Goal: Transaction & Acquisition: Book appointment/travel/reservation

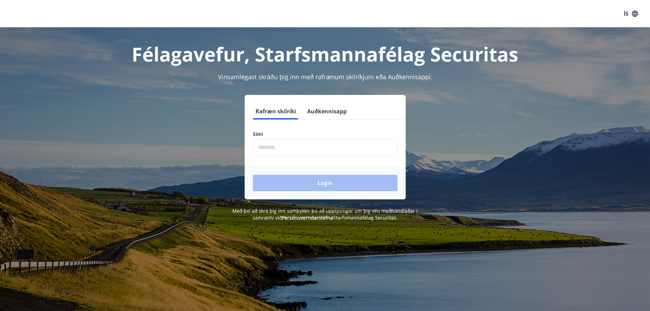
click at [306, 144] on input "phone" at bounding box center [325, 147] width 145 height 17
click at [296, 149] on input "phone" at bounding box center [325, 147] width 145 height 17
type input "*"
click at [296, 150] on input "phone" at bounding box center [325, 147] width 145 height 17
type input "********"
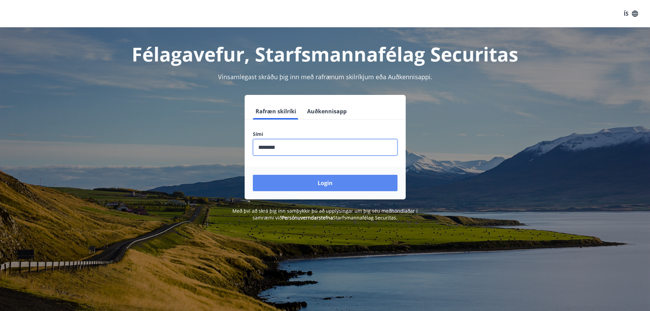
click at [316, 181] on button "Login" at bounding box center [325, 183] width 145 height 16
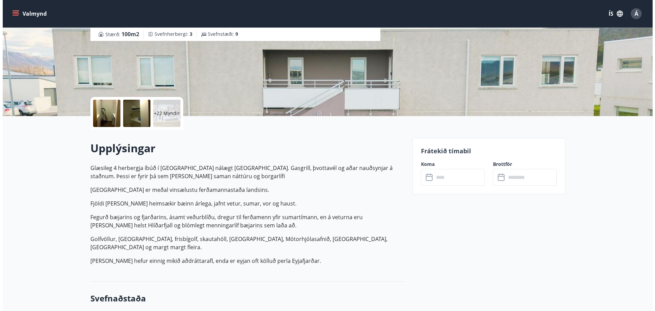
scroll to position [34, 0]
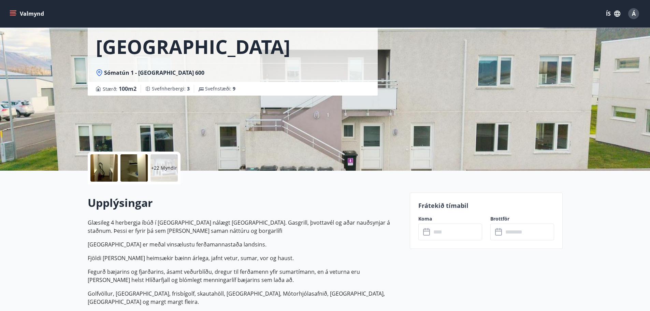
click at [116, 167] on div at bounding box center [103, 167] width 27 height 27
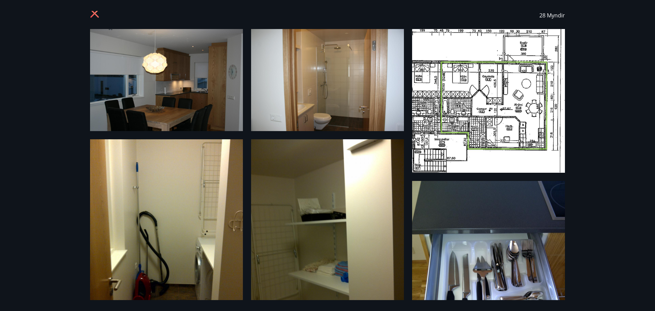
scroll to position [0, 0]
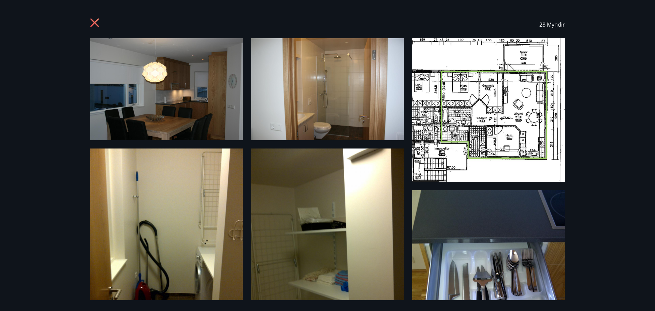
click at [469, 101] on img at bounding box center [488, 110] width 153 height 144
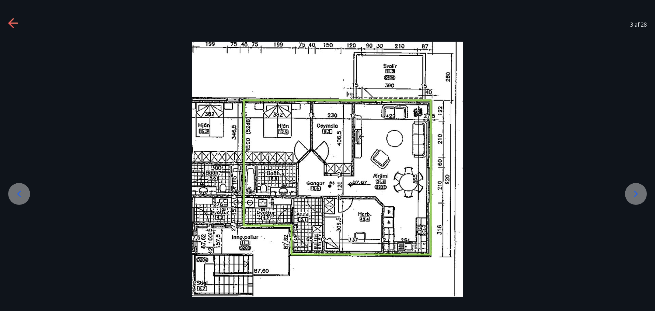
click at [637, 193] on icon at bounding box center [636, 193] width 4 height 6
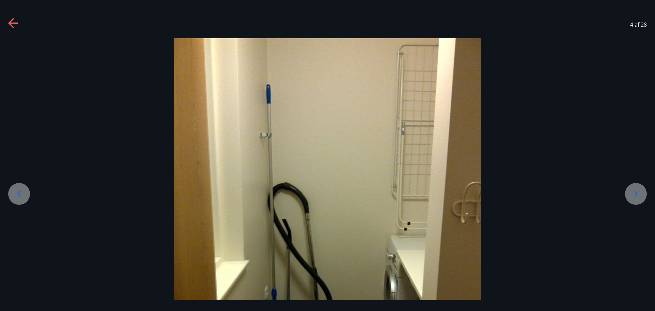
click at [637, 193] on icon at bounding box center [636, 193] width 4 height 6
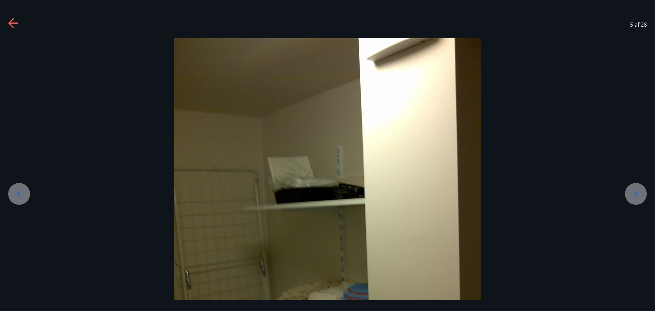
click at [632, 196] on icon at bounding box center [636, 193] width 11 height 11
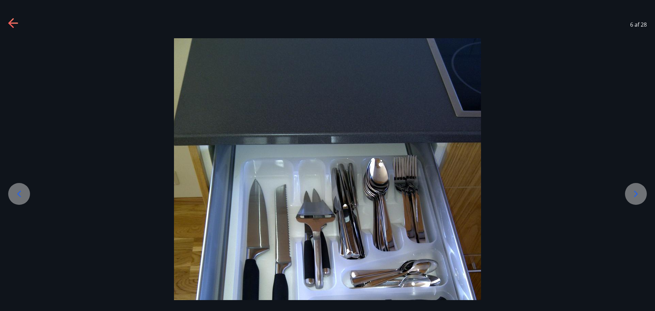
click at [632, 196] on icon at bounding box center [636, 193] width 11 height 11
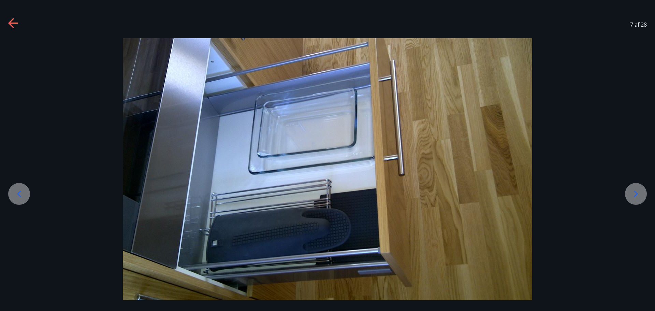
click at [632, 196] on icon at bounding box center [636, 193] width 11 height 11
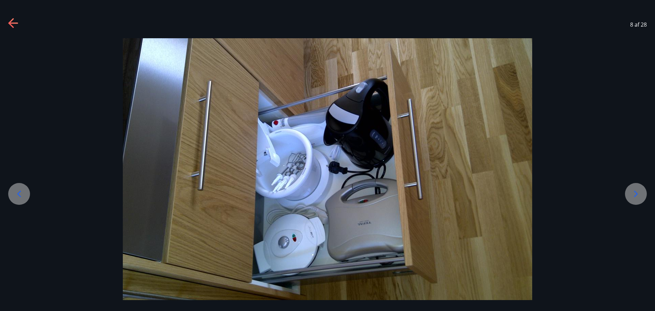
click at [632, 196] on icon at bounding box center [636, 193] width 11 height 11
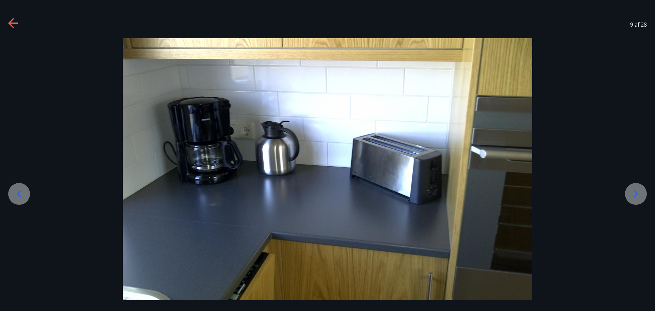
click at [632, 196] on icon at bounding box center [636, 193] width 11 height 11
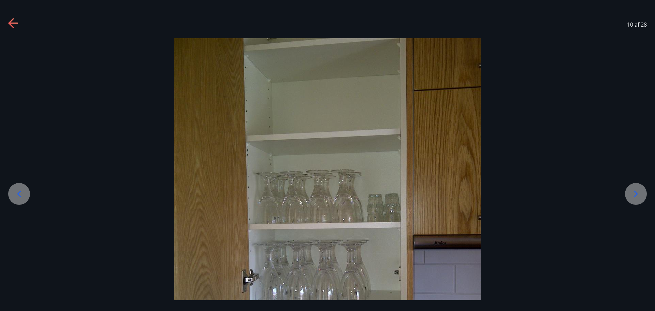
click at [632, 196] on icon at bounding box center [636, 193] width 11 height 11
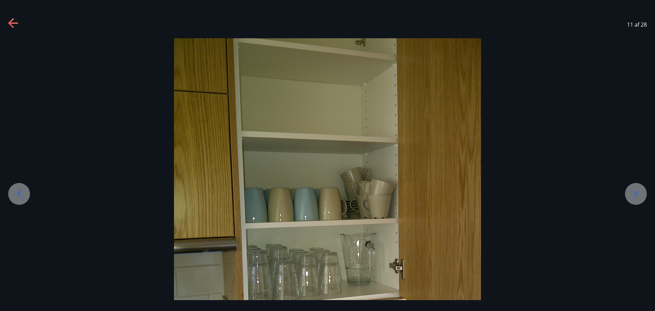
click at [632, 196] on icon at bounding box center [636, 193] width 11 height 11
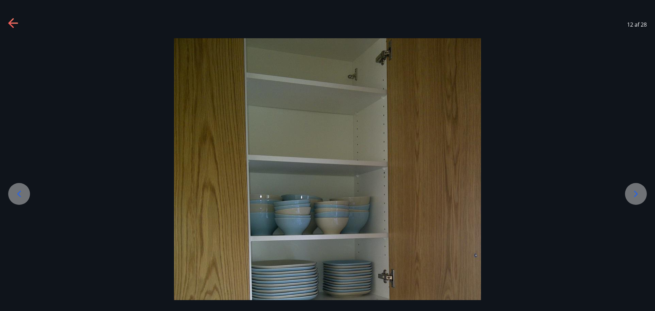
click at [632, 196] on icon at bounding box center [636, 193] width 11 height 11
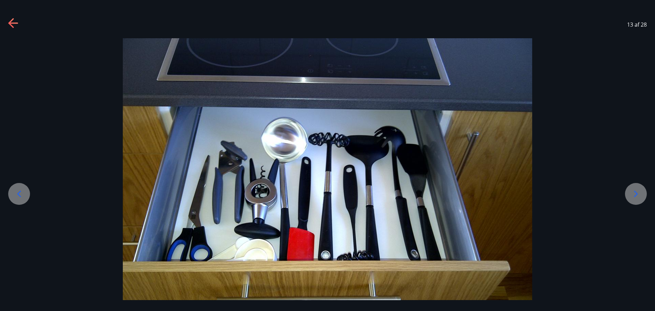
click at [632, 196] on icon at bounding box center [636, 193] width 11 height 11
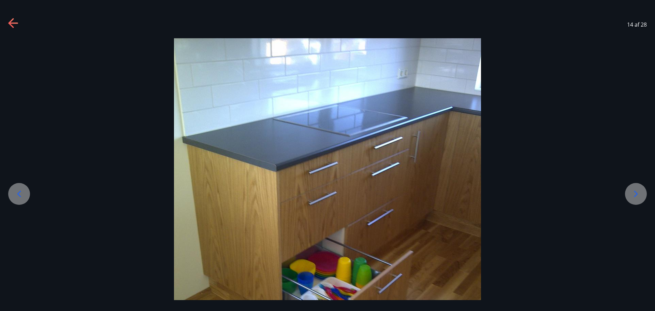
click at [632, 196] on icon at bounding box center [636, 193] width 11 height 11
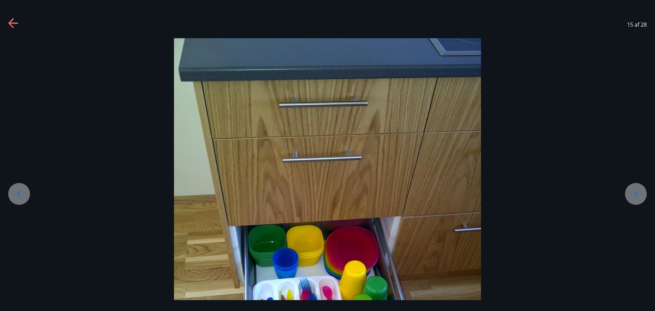
click at [632, 196] on icon at bounding box center [636, 193] width 11 height 11
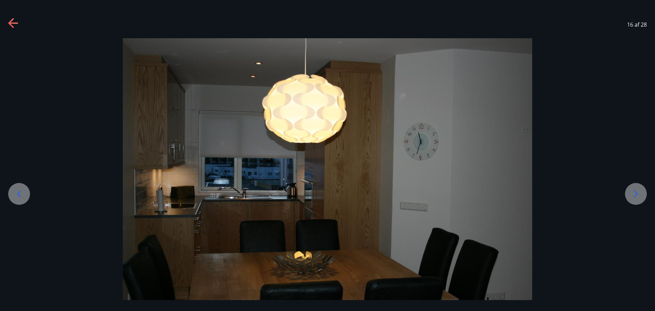
click at [632, 196] on icon at bounding box center [636, 193] width 11 height 11
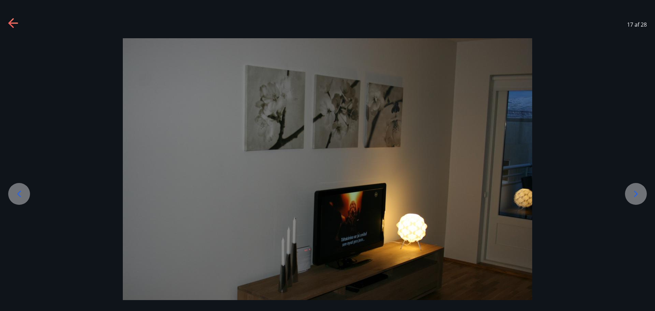
click at [21, 188] on div at bounding box center [19, 194] width 22 height 22
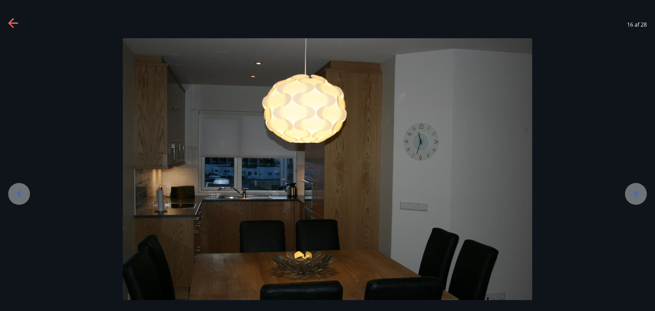
click at [638, 193] on icon at bounding box center [636, 193] width 11 height 11
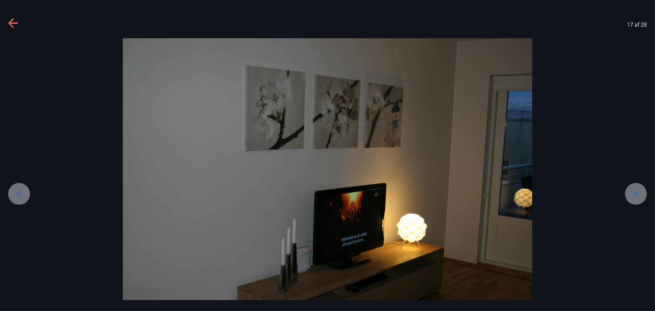
click at [638, 193] on icon at bounding box center [636, 193] width 11 height 11
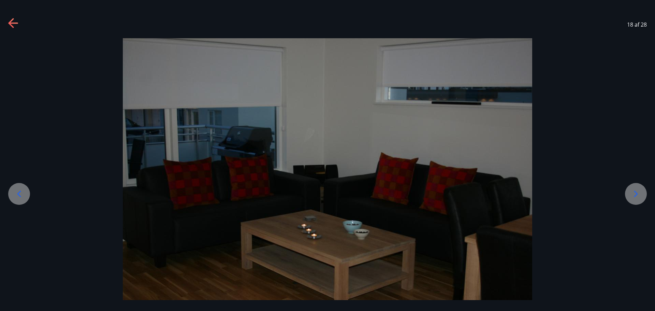
click at [638, 193] on icon at bounding box center [636, 193] width 11 height 11
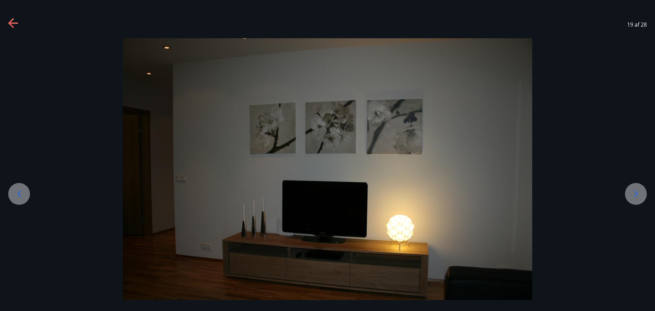
click at [637, 193] on icon at bounding box center [636, 193] width 4 height 6
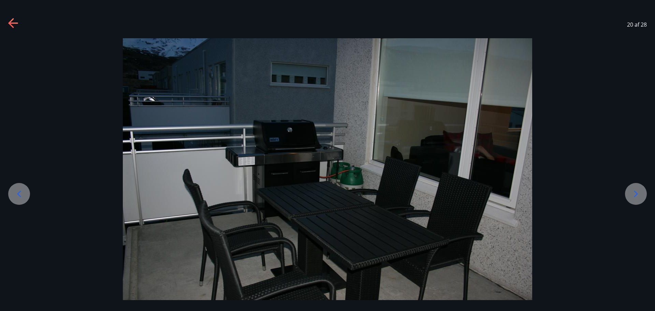
click at [637, 193] on icon at bounding box center [636, 193] width 4 height 6
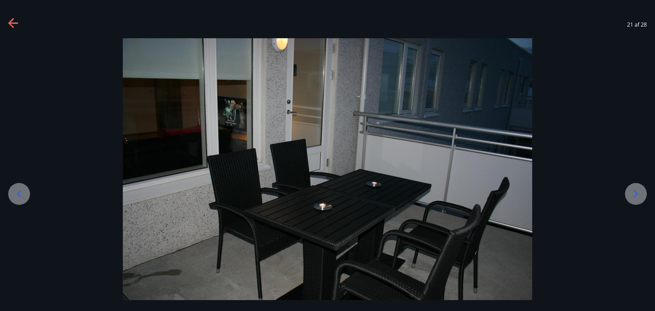
click at [637, 193] on icon at bounding box center [636, 193] width 4 height 6
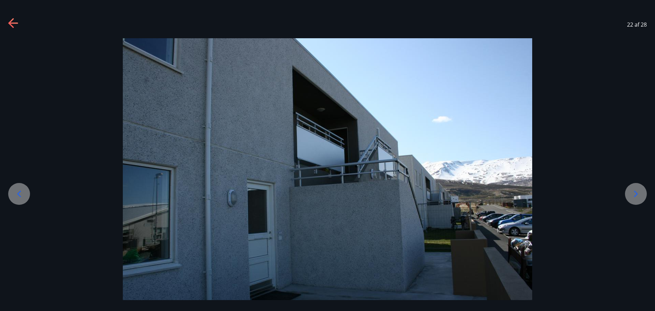
click at [637, 193] on icon at bounding box center [636, 193] width 4 height 6
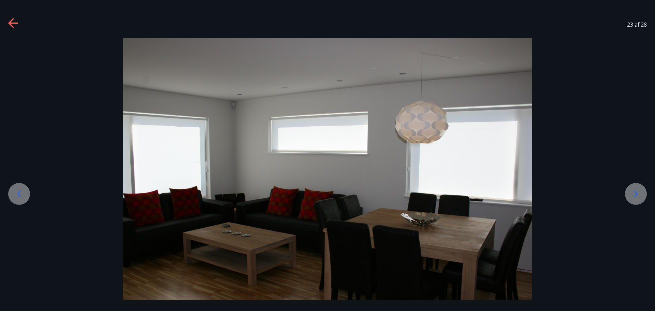
click at [637, 193] on icon at bounding box center [636, 193] width 4 height 6
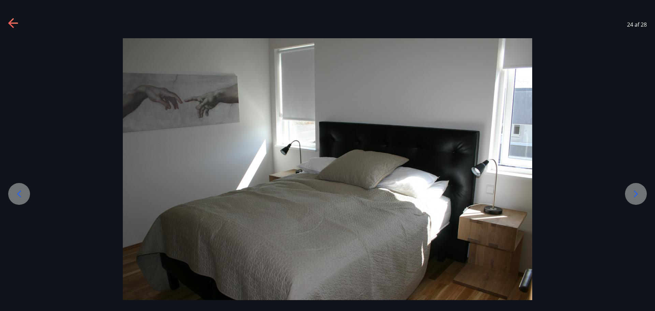
click at [637, 193] on icon at bounding box center [636, 193] width 4 height 6
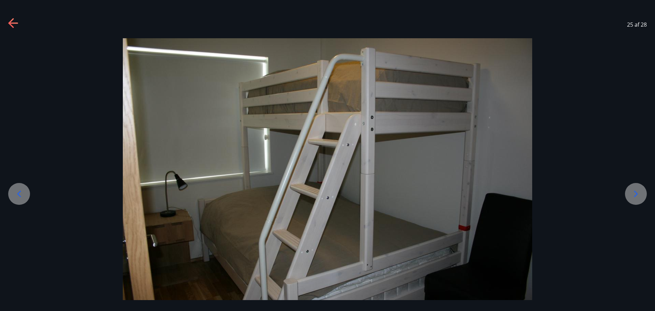
click at [637, 193] on icon at bounding box center [636, 193] width 4 height 6
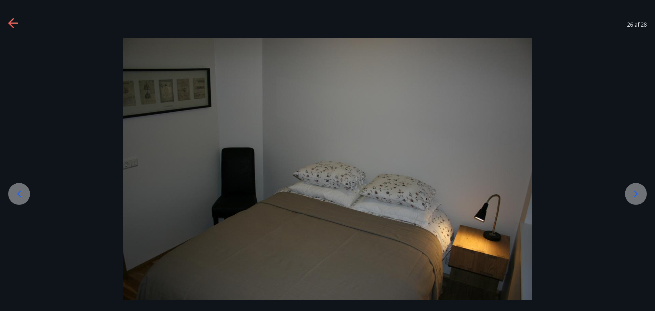
click at [21, 187] on div at bounding box center [19, 194] width 22 height 22
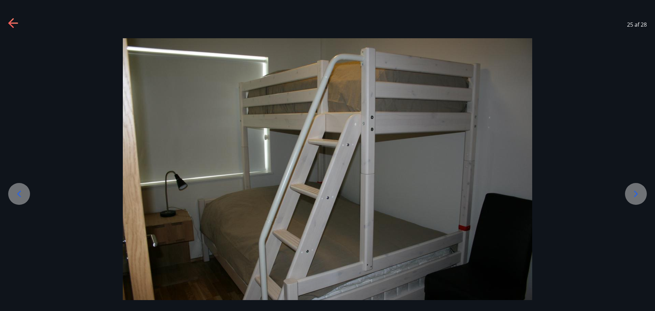
click at [631, 192] on icon at bounding box center [636, 193] width 11 height 11
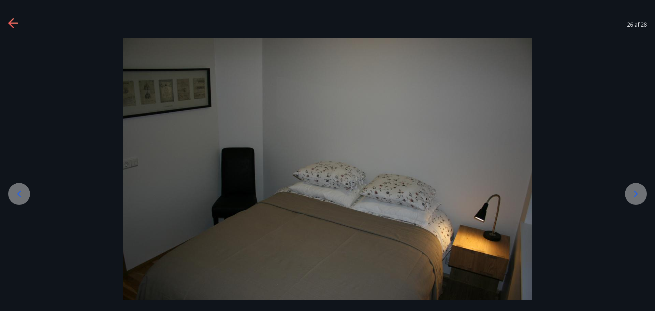
click at [631, 192] on icon at bounding box center [636, 193] width 11 height 11
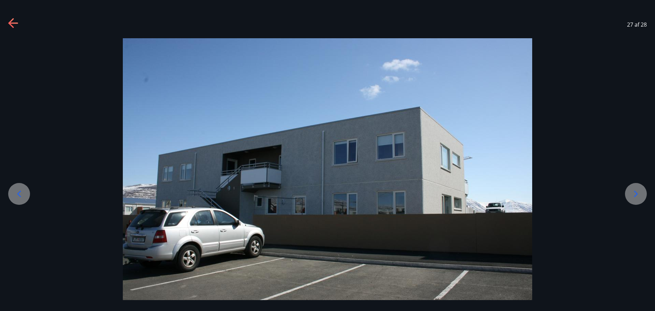
click at [631, 192] on icon at bounding box center [636, 193] width 11 height 11
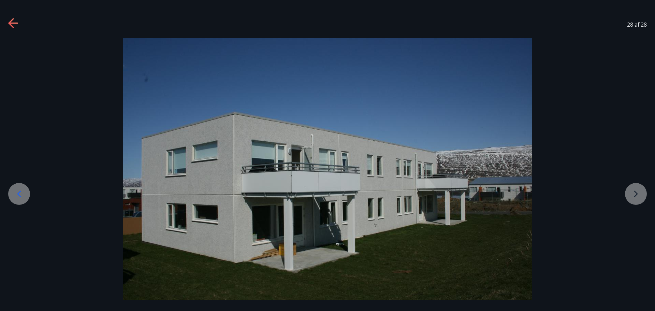
click at [631, 192] on div at bounding box center [327, 174] width 655 height 273
click at [21, 193] on icon at bounding box center [19, 193] width 11 height 11
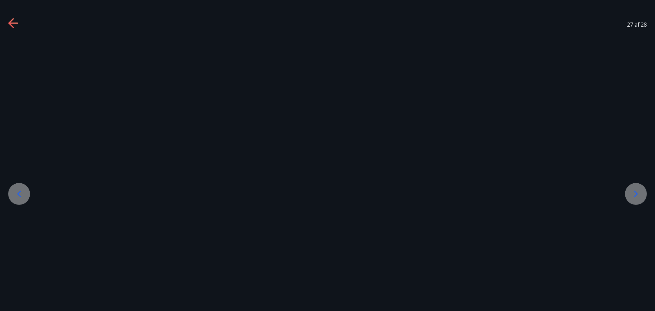
click at [21, 193] on icon at bounding box center [19, 193] width 11 height 11
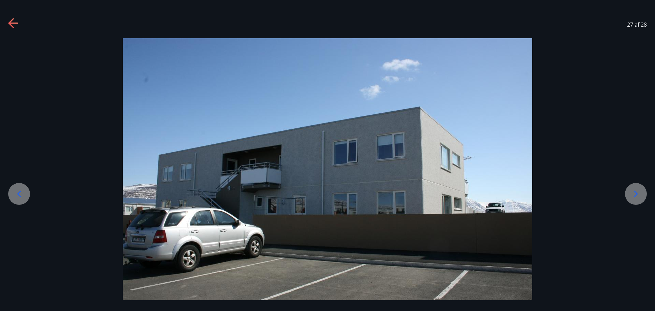
click at [21, 193] on icon at bounding box center [19, 193] width 11 height 11
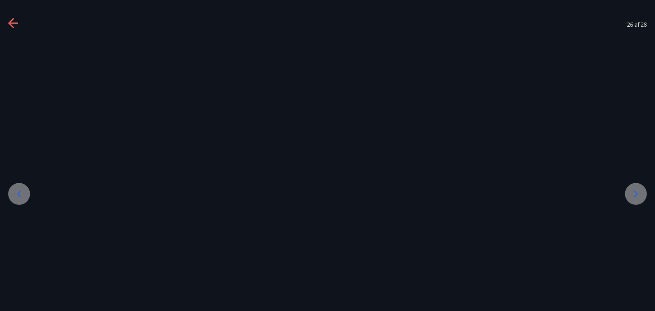
click at [21, 193] on icon at bounding box center [19, 193] width 11 height 11
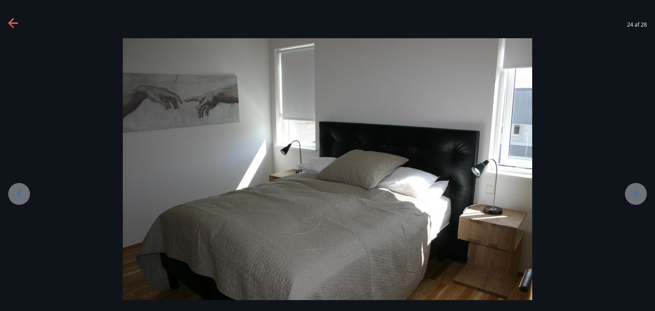
click at [21, 193] on icon at bounding box center [19, 193] width 11 height 11
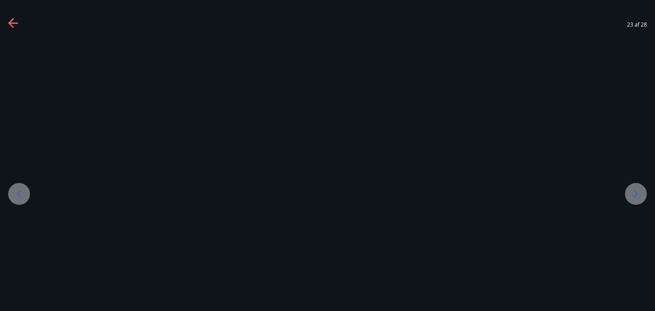
click at [21, 193] on icon at bounding box center [19, 193] width 11 height 11
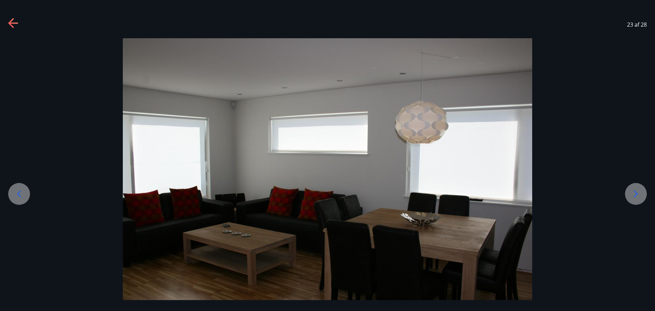
click at [21, 193] on icon at bounding box center [19, 193] width 11 height 11
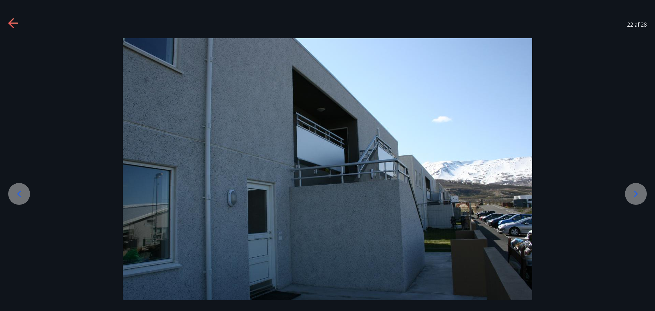
click at [21, 193] on icon at bounding box center [19, 193] width 11 height 11
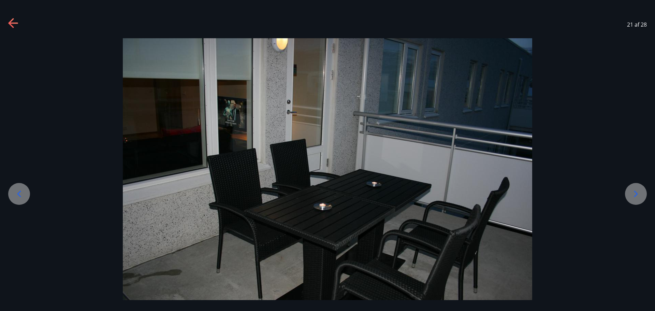
click at [21, 193] on icon at bounding box center [19, 193] width 11 height 11
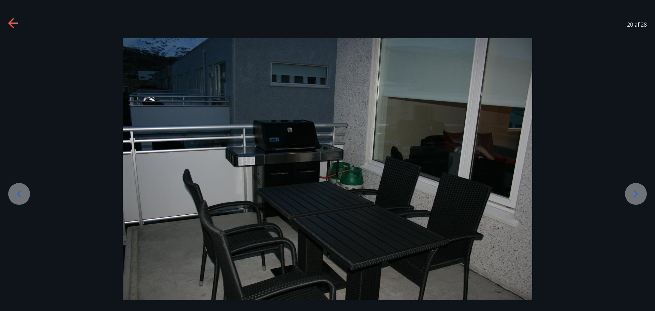
click at [21, 193] on icon at bounding box center [19, 193] width 11 height 11
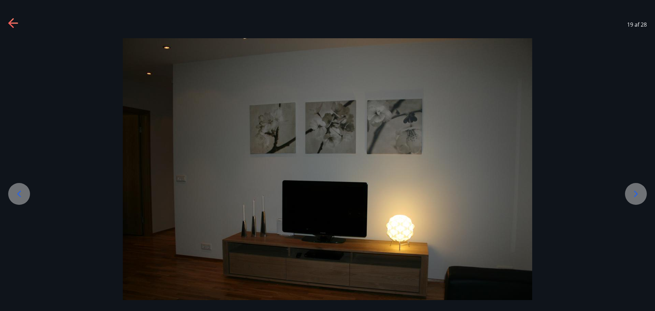
click at [21, 193] on icon at bounding box center [19, 193] width 11 height 11
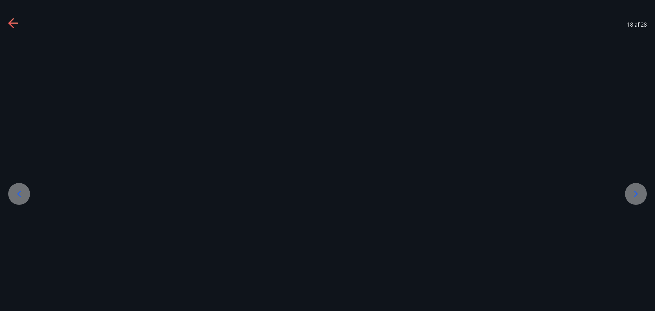
click at [21, 193] on icon at bounding box center [19, 193] width 11 height 11
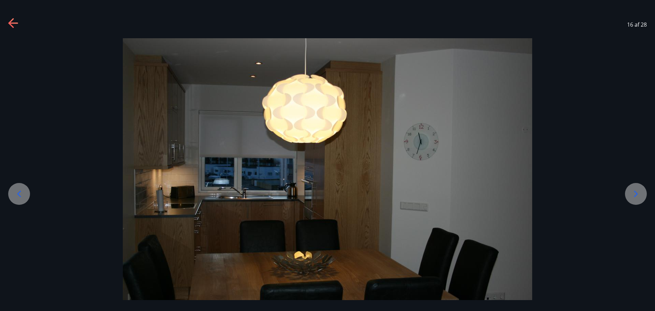
click at [21, 193] on icon at bounding box center [19, 193] width 11 height 11
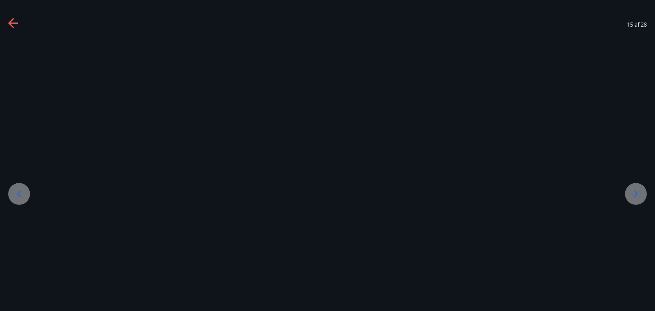
click at [21, 193] on icon at bounding box center [19, 193] width 11 height 11
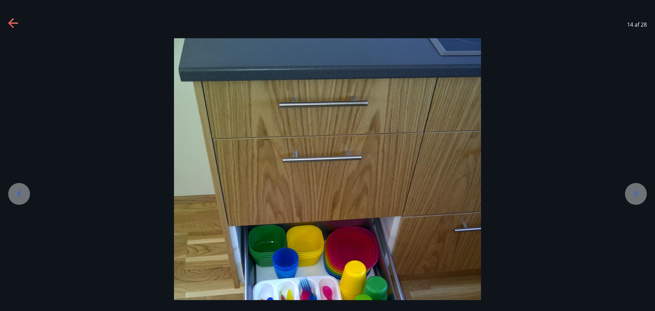
click at [21, 193] on icon at bounding box center [19, 193] width 11 height 11
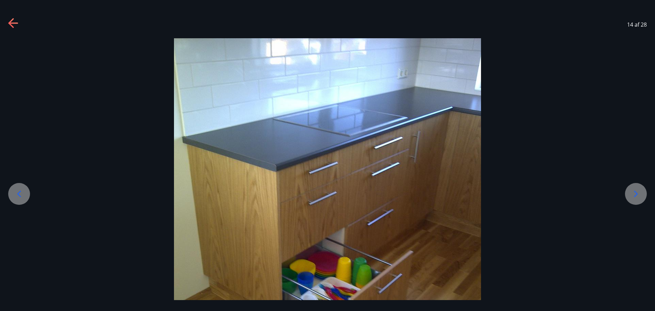
click at [630, 192] on div at bounding box center [636, 194] width 22 height 22
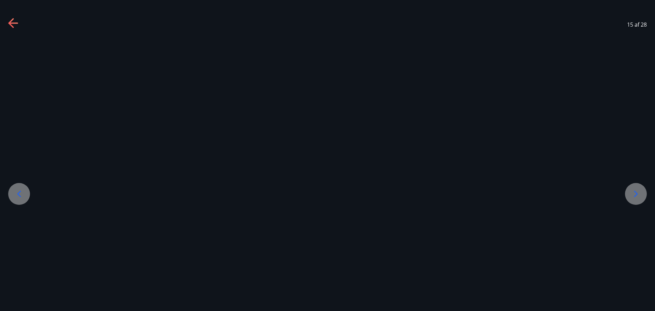
click at [630, 192] on div at bounding box center [636, 194] width 22 height 22
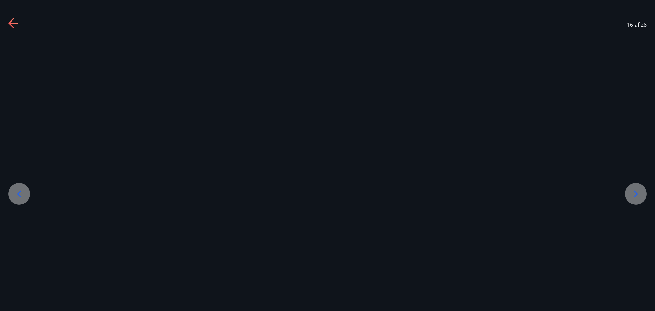
click at [630, 192] on div at bounding box center [636, 194] width 22 height 22
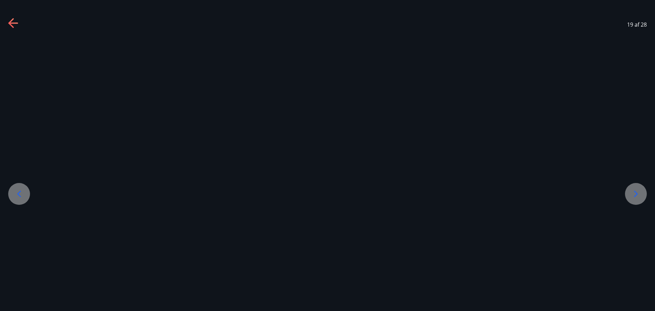
click at [630, 192] on div at bounding box center [636, 194] width 22 height 22
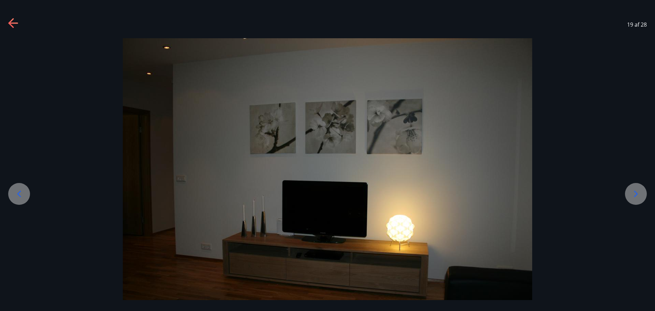
click at [630, 192] on div at bounding box center [636, 194] width 22 height 22
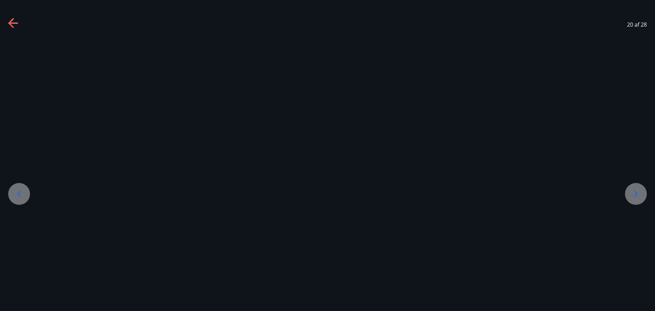
click at [630, 192] on div at bounding box center [636, 194] width 22 height 22
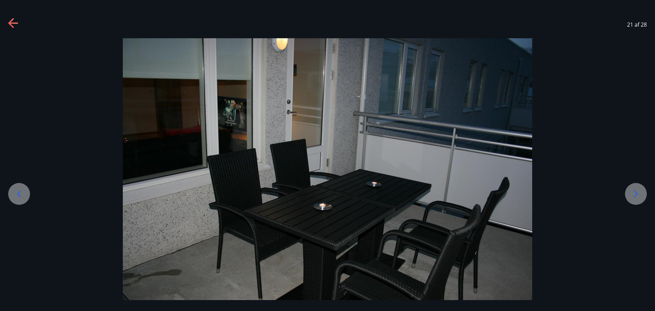
click at [630, 192] on div at bounding box center [636, 194] width 22 height 22
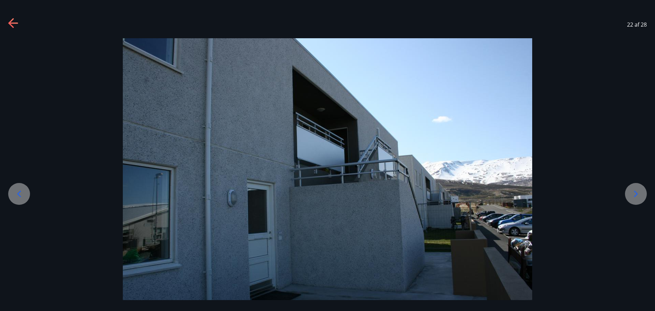
click at [630, 192] on div at bounding box center [636, 194] width 22 height 22
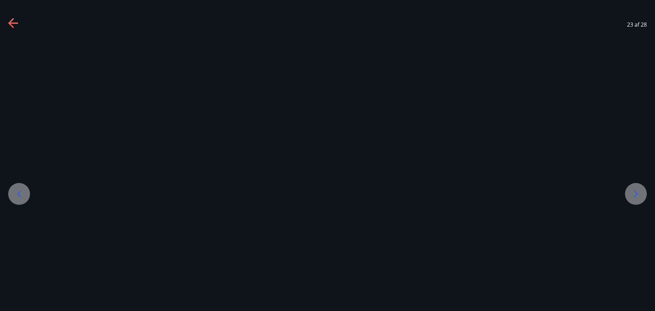
click at [630, 192] on div at bounding box center [636, 194] width 22 height 22
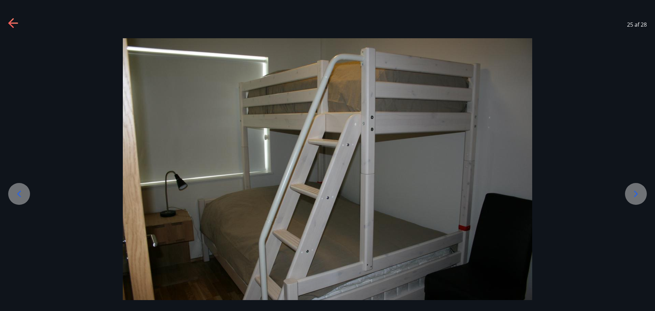
click at [25, 196] on div at bounding box center [19, 194] width 22 height 22
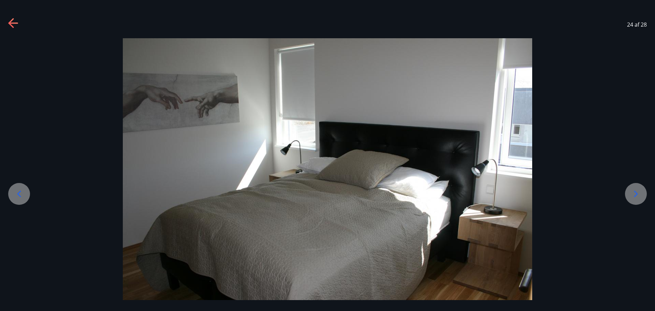
click at [635, 192] on icon at bounding box center [636, 193] width 11 height 11
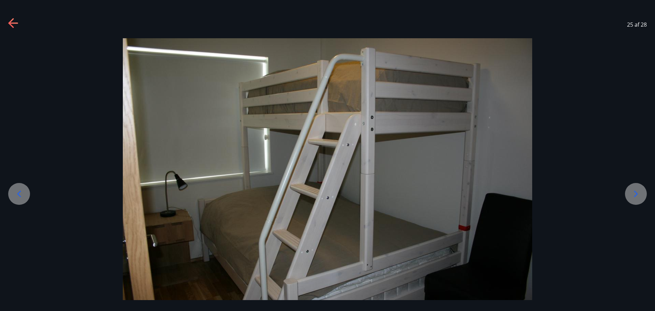
click at [631, 192] on icon at bounding box center [636, 193] width 11 height 11
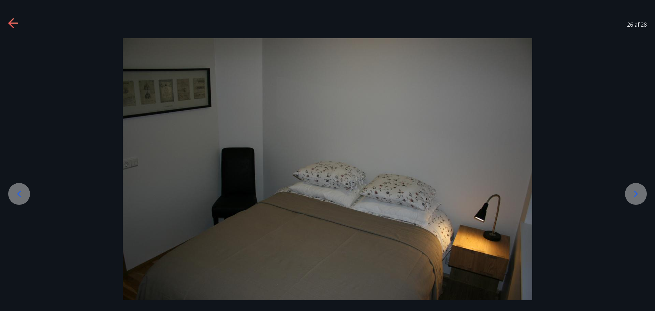
click at [633, 191] on icon at bounding box center [636, 193] width 11 height 11
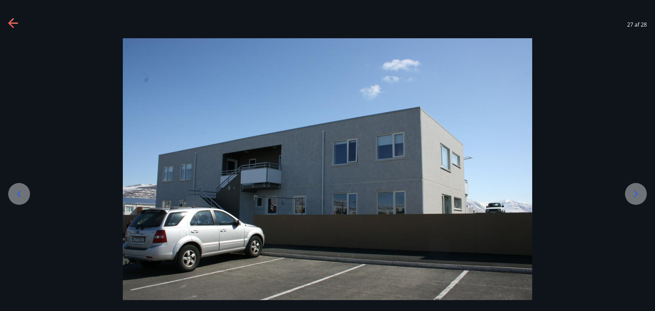
click at [633, 191] on icon at bounding box center [636, 193] width 11 height 11
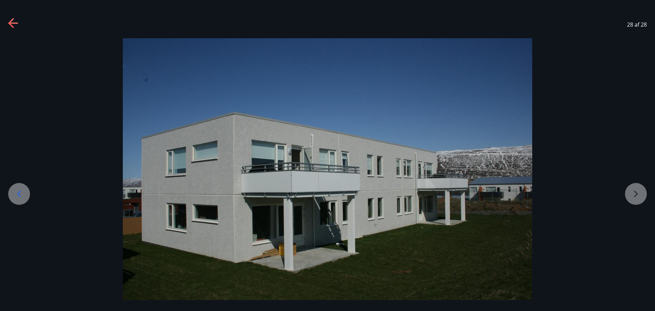
click at [633, 191] on div at bounding box center [327, 174] width 655 height 273
click at [13, 191] on div at bounding box center [19, 194] width 22 height 22
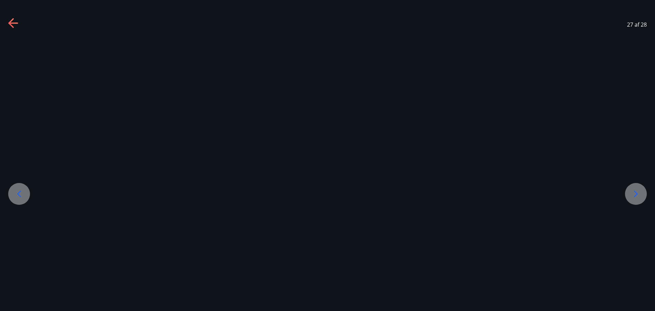
click at [13, 191] on div at bounding box center [19, 194] width 22 height 22
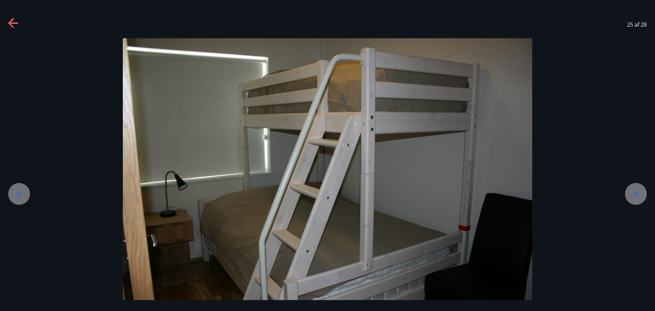
click at [13, 191] on div at bounding box center [19, 194] width 22 height 22
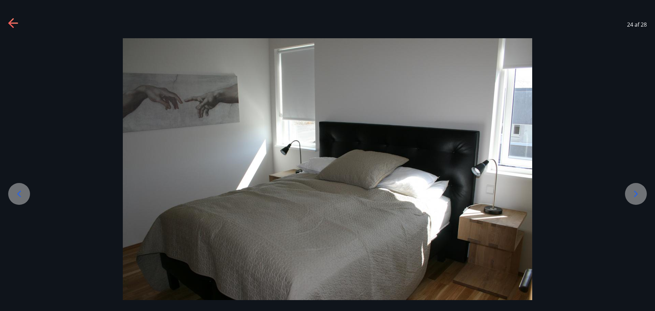
click at [636, 193] on icon at bounding box center [636, 193] width 11 height 11
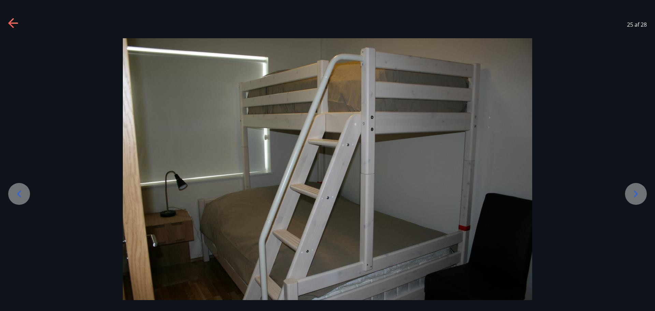
click at [634, 192] on icon at bounding box center [636, 193] width 11 height 11
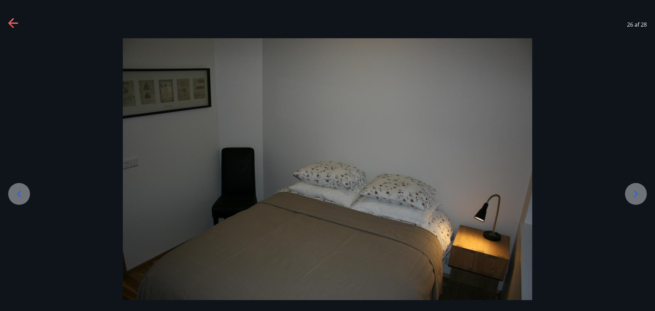
click at [634, 192] on icon at bounding box center [636, 193] width 11 height 11
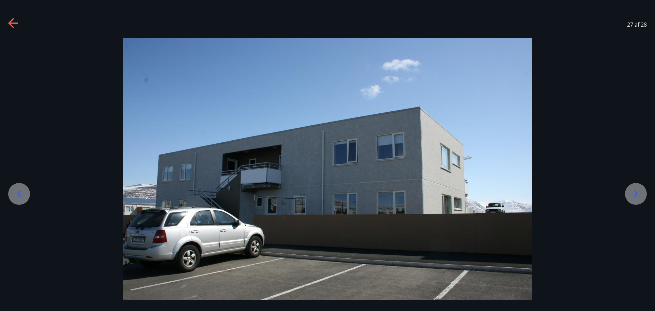
click at [634, 192] on icon at bounding box center [636, 193] width 11 height 11
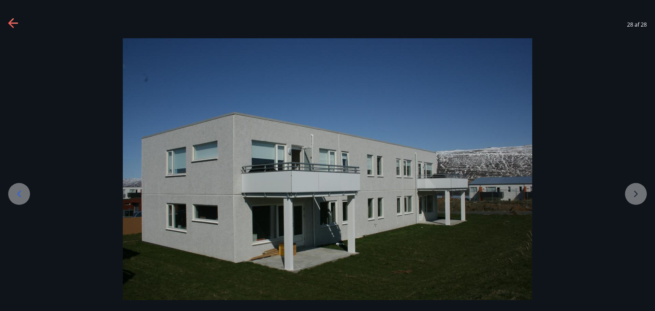
click at [634, 192] on div at bounding box center [327, 174] width 655 height 273
click at [19, 193] on icon at bounding box center [19, 193] width 4 height 6
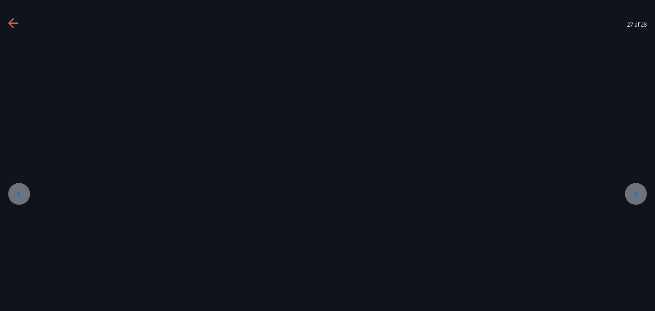
click at [19, 193] on icon at bounding box center [19, 193] width 4 height 6
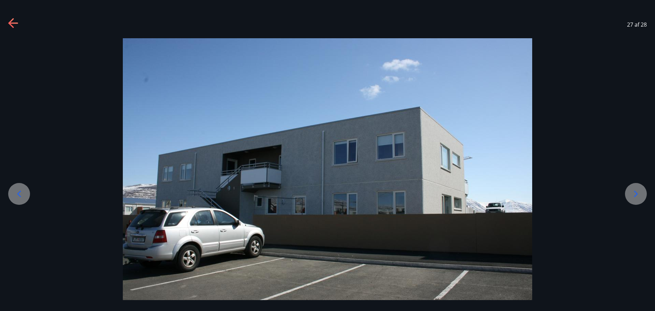
click at [19, 193] on icon at bounding box center [19, 193] width 4 height 6
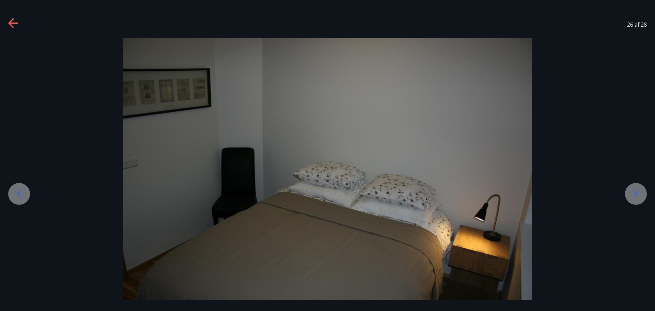
click at [19, 193] on icon at bounding box center [19, 193] width 4 height 6
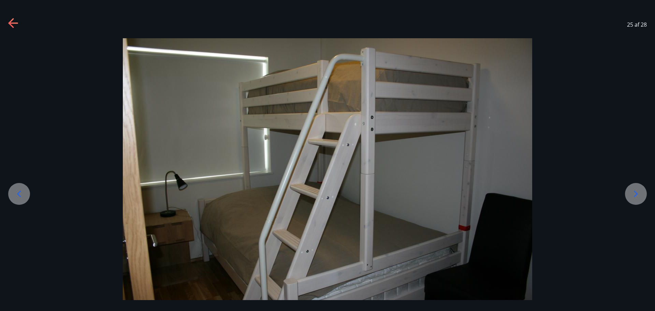
click at [19, 193] on icon at bounding box center [19, 193] width 4 height 6
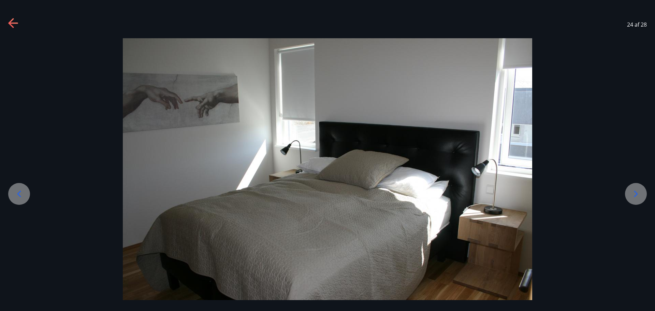
click at [19, 193] on icon at bounding box center [19, 193] width 4 height 6
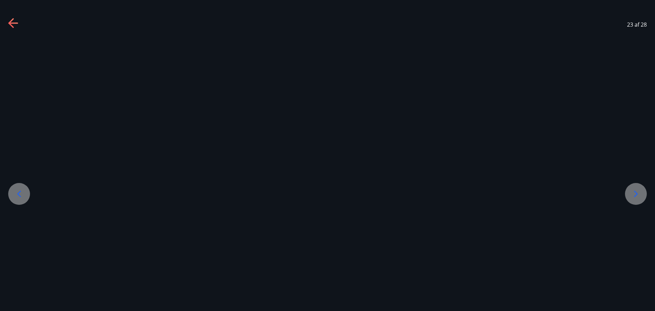
click at [19, 193] on icon at bounding box center [19, 193] width 4 height 6
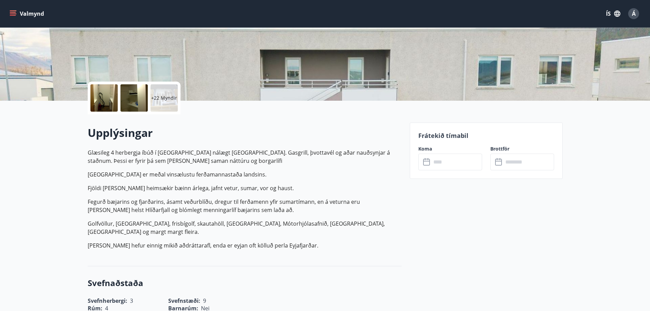
scroll to position [34, 0]
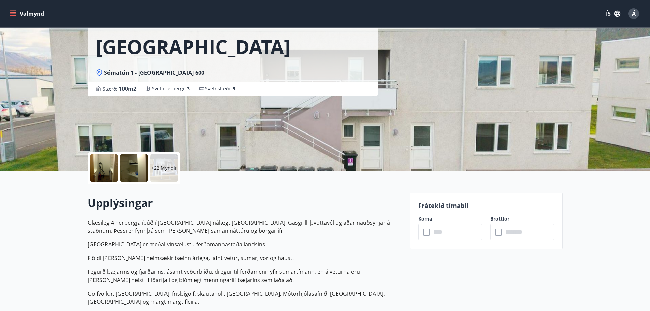
click at [425, 233] on icon at bounding box center [427, 232] width 8 height 8
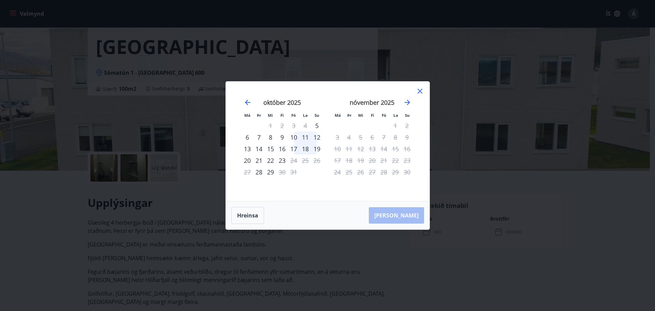
click at [293, 136] on div "10" at bounding box center [294, 137] width 12 height 12
click at [298, 137] on div "10" at bounding box center [294, 137] width 12 height 12
click at [295, 148] on div "17" at bounding box center [294, 149] width 12 height 12
click at [305, 148] on div "18" at bounding box center [306, 149] width 12 height 12
click at [303, 132] on div "11" at bounding box center [306, 137] width 12 height 12
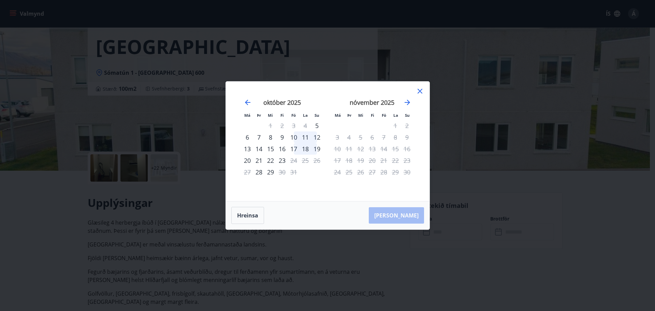
click at [353, 136] on div "4" at bounding box center [349, 137] width 12 height 12
click at [357, 149] on div "12" at bounding box center [361, 149] width 12 height 12
click at [406, 102] on icon "Move forward to switch to the next month." at bounding box center [407, 102] width 5 height 5
click at [249, 102] on icon "Move backward to switch to the previous month." at bounding box center [247, 102] width 5 height 5
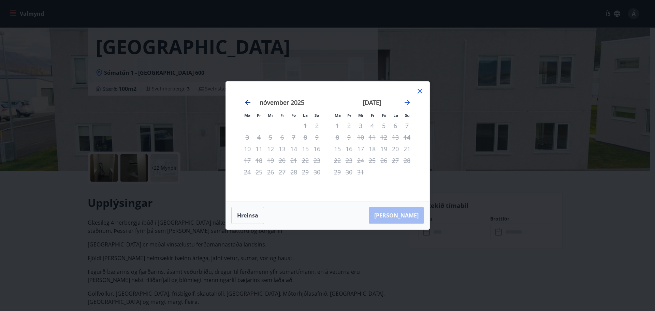
click at [249, 102] on icon "Move backward to switch to the previous month." at bounding box center [247, 102] width 5 height 5
click at [408, 100] on icon "Move forward to switch to the next month." at bounding box center [407, 102] width 8 height 8
click at [297, 149] on div "17" at bounding box center [294, 149] width 12 height 12
click at [307, 149] on div "18" at bounding box center [306, 149] width 12 height 12
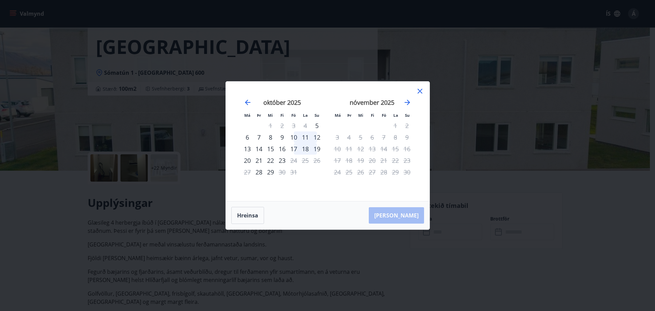
click at [421, 90] on icon at bounding box center [420, 91] width 8 height 8
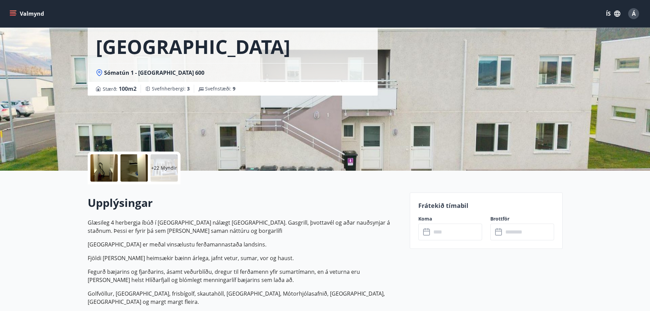
click at [277, 199] on h2 "Upplýsingar" at bounding box center [245, 202] width 314 height 15
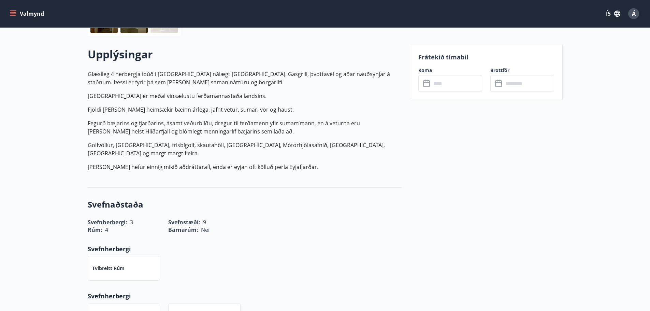
scroll to position [171, 0]
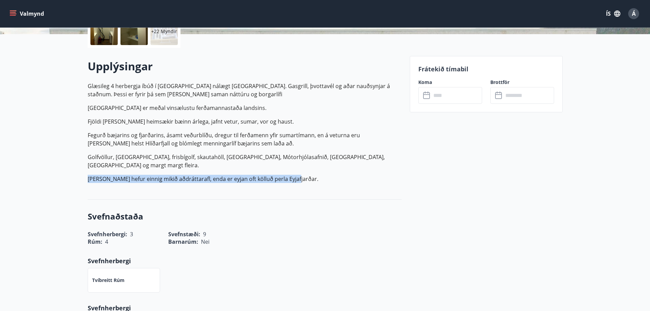
drag, startPoint x: 88, startPoint y: 178, endPoint x: 308, endPoint y: 195, distance: 221.1
click at [308, 195] on div "Upplýsingar Glæsileg 4 herbergja íbúð í [GEOGRAPHIC_DATA] nálægt [GEOGRAPHIC_DA…" at bounding box center [245, 124] width 314 height 152
click at [311, 193] on div "Upplýsingar Glæsileg 4 herbergja íbúð í [GEOGRAPHIC_DATA] nálægt [GEOGRAPHIC_DA…" at bounding box center [245, 124] width 314 height 152
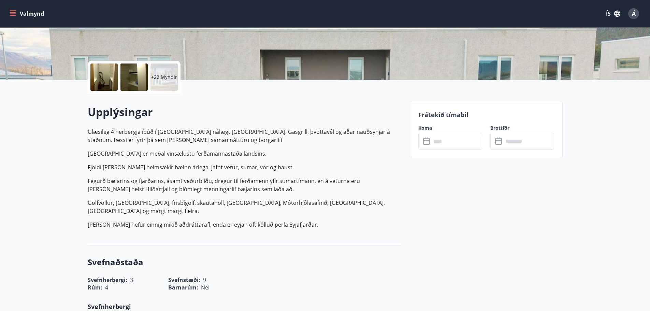
scroll to position [136, 0]
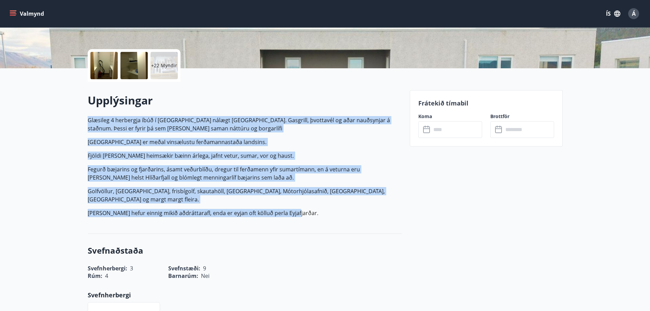
drag, startPoint x: 88, startPoint y: 119, endPoint x: 365, endPoint y: 218, distance: 294.5
click at [365, 218] on div "Upplýsingar Glæsileg 4 herbergja íbúð í [GEOGRAPHIC_DATA] nálægt [GEOGRAPHIC_DA…" at bounding box center [245, 158] width 314 height 130
drag, startPoint x: 88, startPoint y: 118, endPoint x: 304, endPoint y: 220, distance: 238.4
click at [304, 220] on div "Upplýsingar Glæsileg 4 herbergja íbúð í [GEOGRAPHIC_DATA] nálægt [GEOGRAPHIC_DA…" at bounding box center [245, 158] width 314 height 130
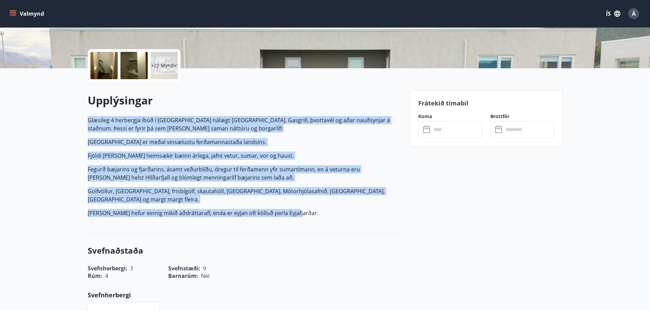
click at [311, 210] on p "[PERSON_NAME] hefur einnig mikið aðdráttarafl, enda er eyjan oft kölluð perla E…" at bounding box center [245, 213] width 314 height 8
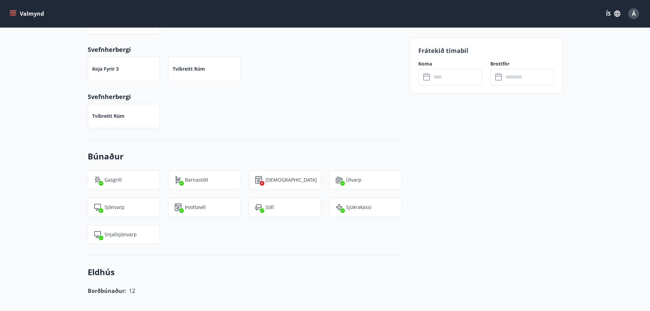
scroll to position [325, 0]
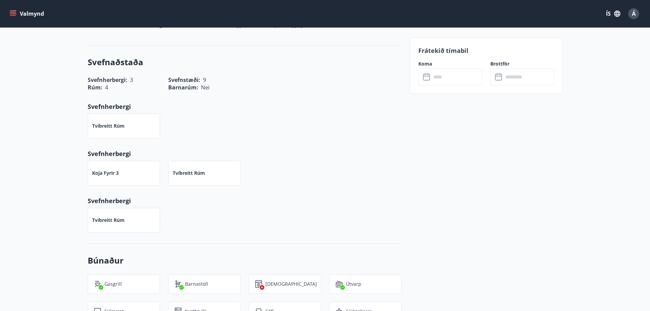
click at [346, 185] on div "Svefnaðstaða Svefnherbergi : 3 Svefnstæði : 9 Rúm : 4 Barnarúm : Nei Svefnherbe…" at bounding box center [245, 144] width 314 height 198
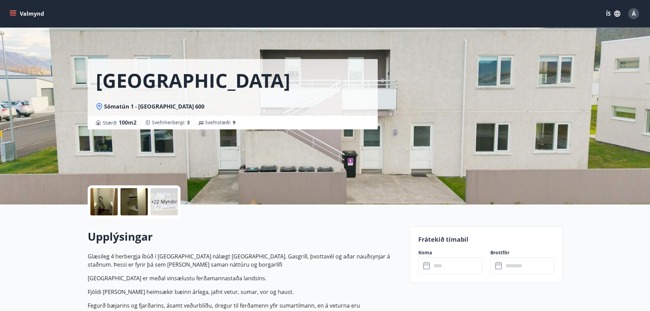
scroll to position [0, 0]
click at [250, 232] on h2 "Upplýsingar" at bounding box center [245, 236] width 314 height 15
click at [11, 12] on icon "menu" at bounding box center [13, 13] width 7 height 7
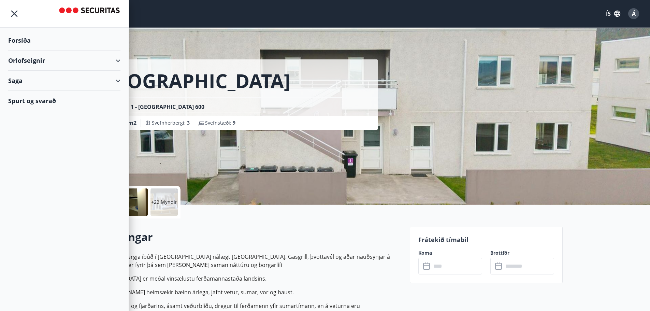
click at [32, 78] on div "Saga" at bounding box center [64, 81] width 112 height 20
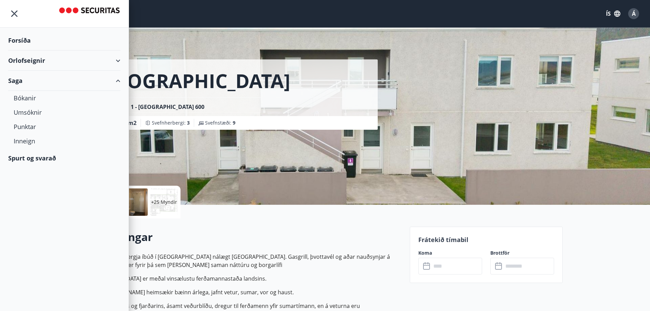
click at [28, 41] on div "Forsíða" at bounding box center [64, 40] width 112 height 20
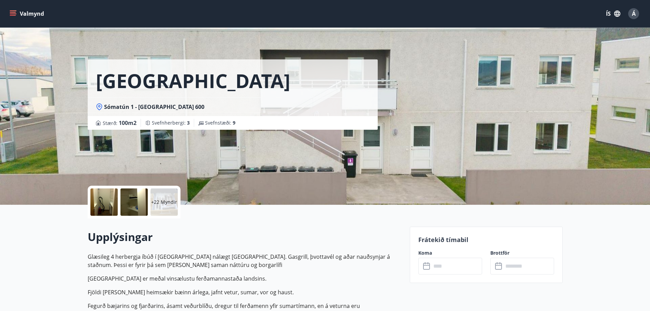
click at [16, 13] on button "Valmynd" at bounding box center [27, 14] width 39 height 12
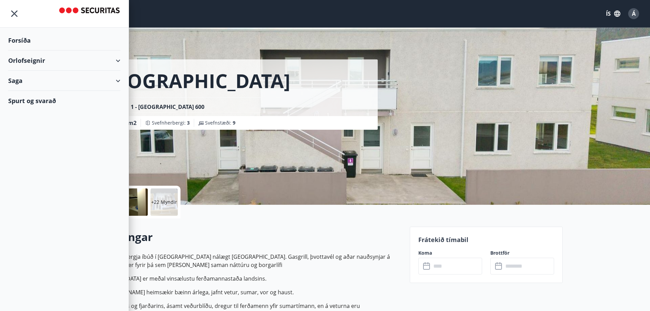
click at [32, 57] on div "Orlofseignir" at bounding box center [64, 61] width 112 height 20
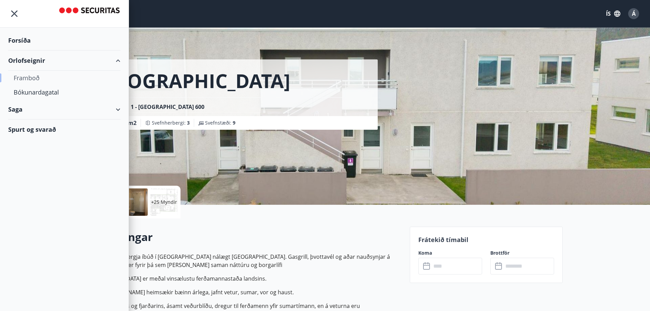
click at [33, 78] on div "Framboð" at bounding box center [64, 78] width 101 height 14
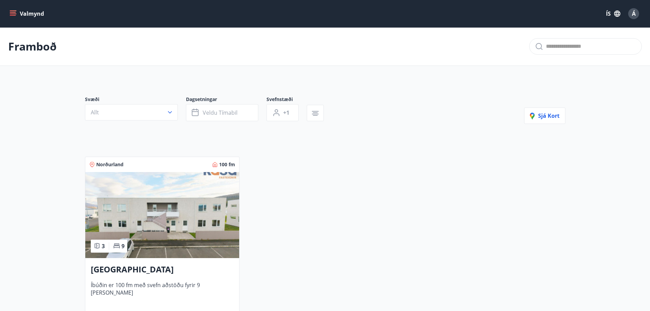
click at [14, 14] on icon "menu" at bounding box center [13, 13] width 7 height 7
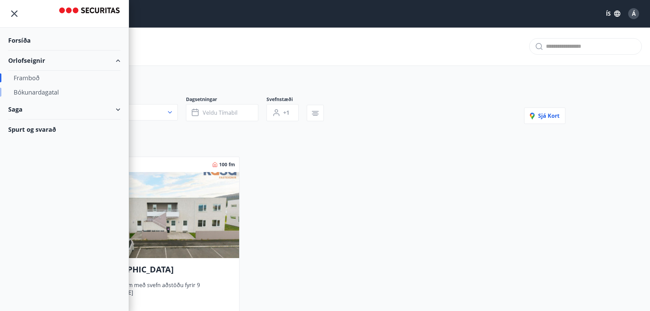
click at [22, 91] on div "Bókunardagatal" at bounding box center [64, 92] width 101 height 14
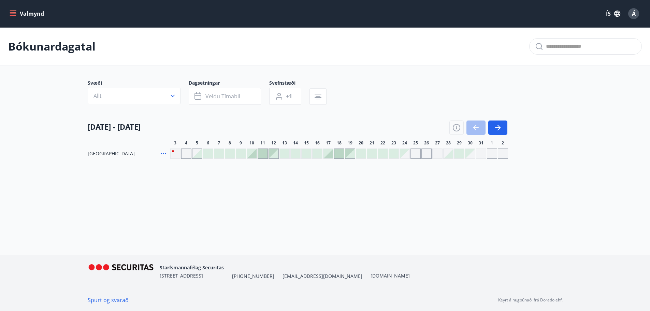
click at [14, 12] on icon "menu" at bounding box center [13, 12] width 6 height 1
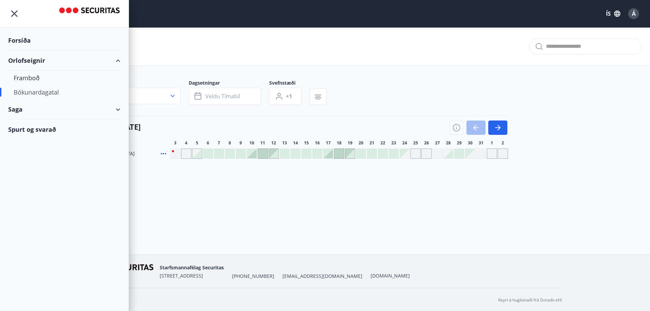
click at [14, 12] on icon "menu" at bounding box center [14, 14] width 12 height 12
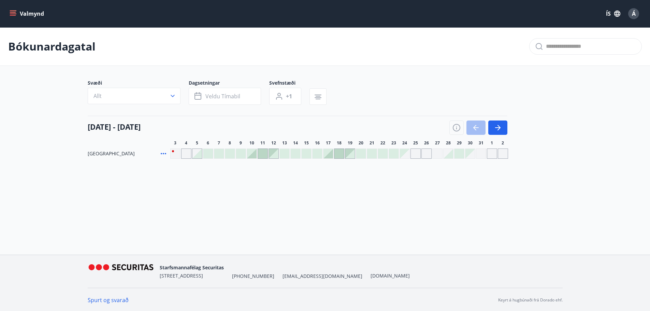
click at [14, 12] on icon "menu" at bounding box center [13, 12] width 6 height 1
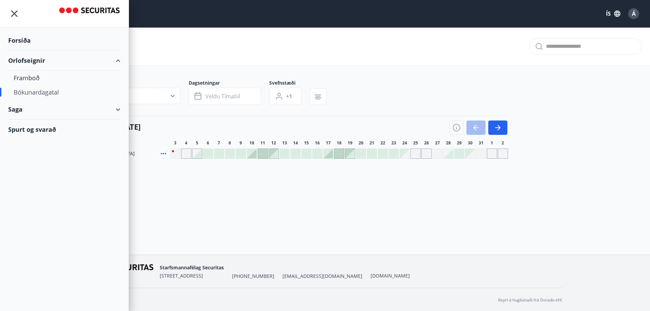
click at [26, 116] on div "Saga" at bounding box center [64, 109] width 112 height 20
click at [33, 126] on div "Bókanir" at bounding box center [64, 126] width 101 height 14
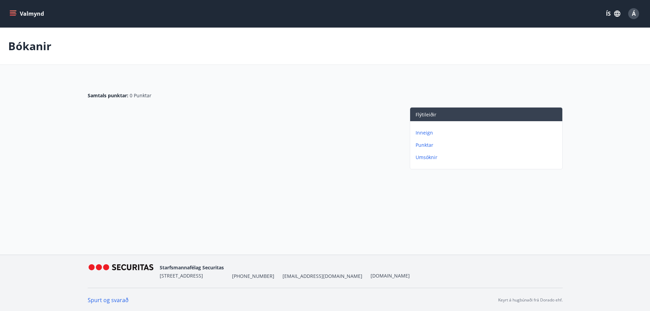
click at [116, 118] on div at bounding box center [242, 139] width 308 height 65
click at [423, 145] on p "Punktar" at bounding box center [488, 145] width 144 height 7
click at [427, 130] on p "Inneign" at bounding box center [488, 132] width 144 height 7
click at [12, 12] on icon "menu" at bounding box center [13, 13] width 7 height 7
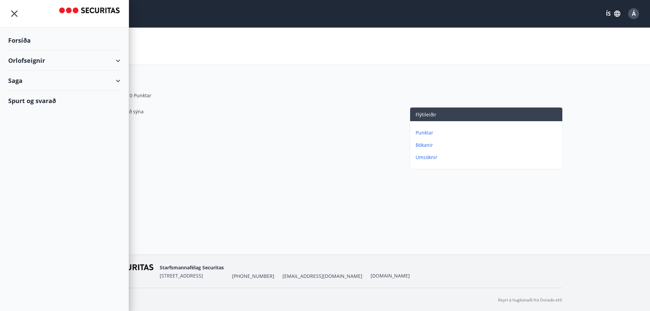
click at [25, 83] on div "Saga" at bounding box center [64, 81] width 112 height 20
click at [25, 144] on div "Inneign" at bounding box center [64, 141] width 101 height 14
click at [28, 141] on div "Inneign" at bounding box center [64, 141] width 101 height 14
click at [274, 151] on div "Engar færslur til að sýna" at bounding box center [242, 139] width 308 height 65
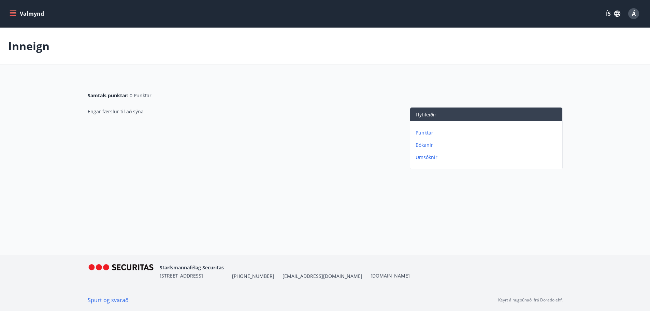
click at [427, 144] on p "Bókanir" at bounding box center [488, 145] width 144 height 7
click at [424, 158] on p "Umsóknir" at bounding box center [488, 157] width 144 height 7
click at [11, 13] on icon "menu" at bounding box center [13, 12] width 6 height 1
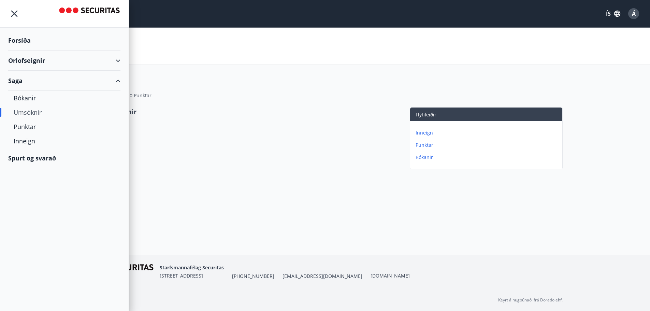
click at [29, 159] on div "Spurt og svarað" at bounding box center [64, 158] width 112 height 20
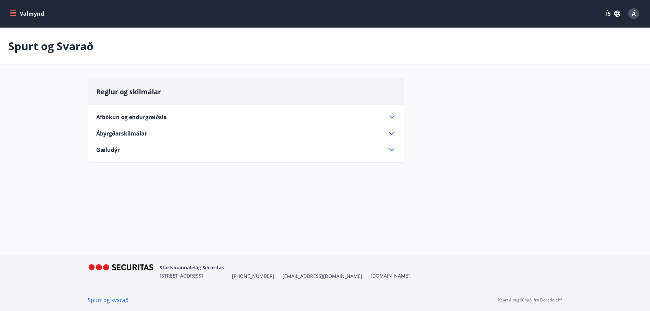
click at [316, 117] on div "Afbókun og endurgreiðsla" at bounding box center [241, 117] width 291 height 8
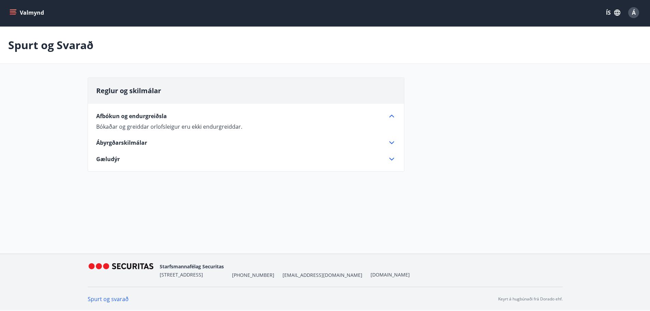
click at [390, 141] on icon at bounding box center [392, 143] width 8 height 8
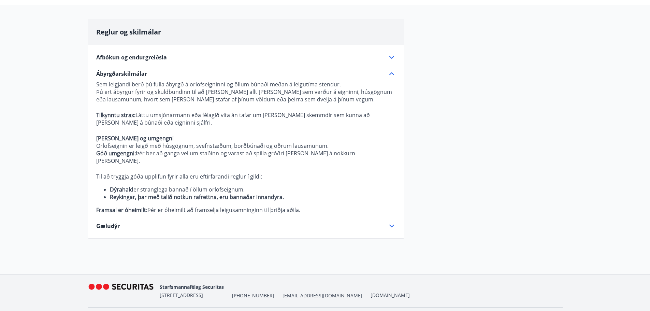
scroll to position [69, 0]
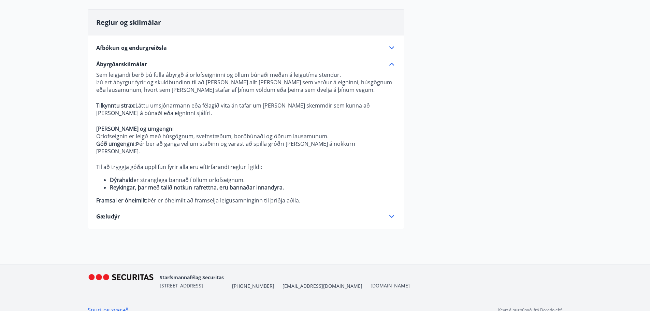
click at [389, 212] on icon at bounding box center [392, 216] width 8 height 8
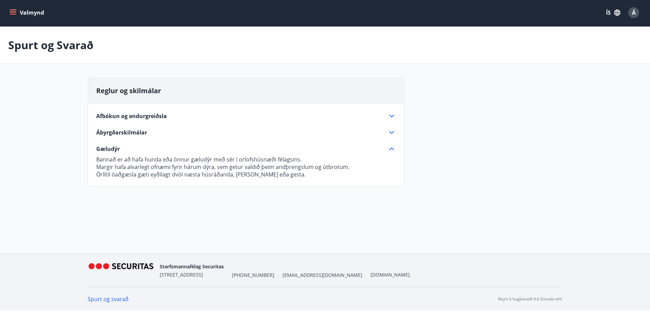
scroll to position [1, 0]
click at [389, 208] on div "Spurt og Svarað Reglur og skilmálar Afbókun og endurgreiðsla Bókaðar og greidda…" at bounding box center [325, 125] width 650 height 196
click at [388, 148] on icon at bounding box center [392, 149] width 8 height 8
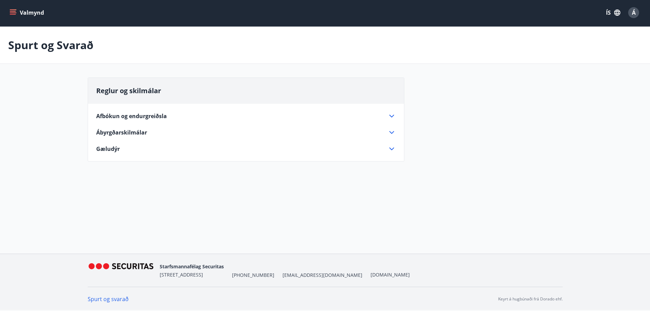
click at [135, 93] on span "Reglur og skilmálar" at bounding box center [128, 90] width 65 height 9
click at [16, 11] on button "Valmynd" at bounding box center [27, 12] width 39 height 12
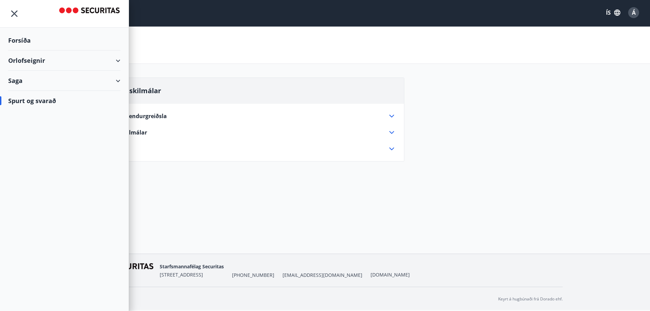
click at [22, 42] on div "Forsíða" at bounding box center [64, 40] width 112 height 20
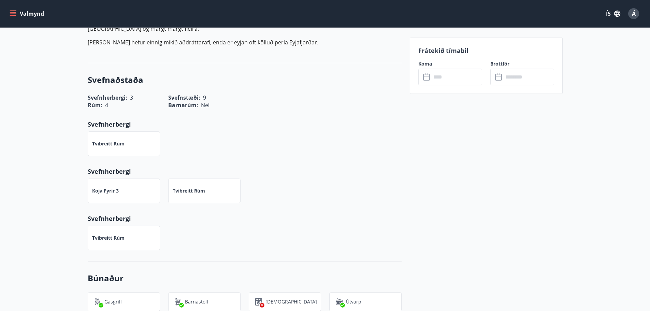
scroll to position [34, 0]
